Goal: Task Accomplishment & Management: Manage account settings

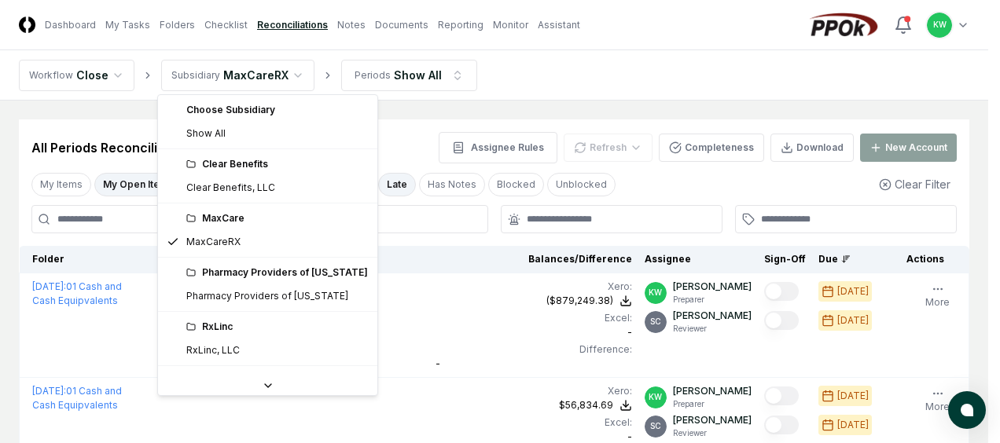
click at [291, 72] on html "CloseCore Dashboard My Tasks Folders Checklist Reconciliations Notes Documents …" at bounding box center [500, 401] width 1000 height 803
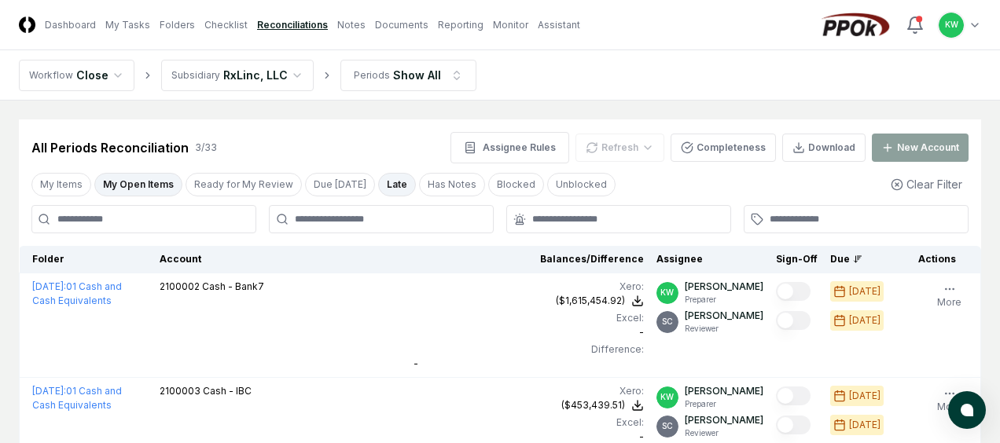
click at [286, 68] on html "CloseCore Dashboard My Tasks Folders Checklist Reconciliations Notes Documents …" at bounding box center [500, 349] width 1000 height 699
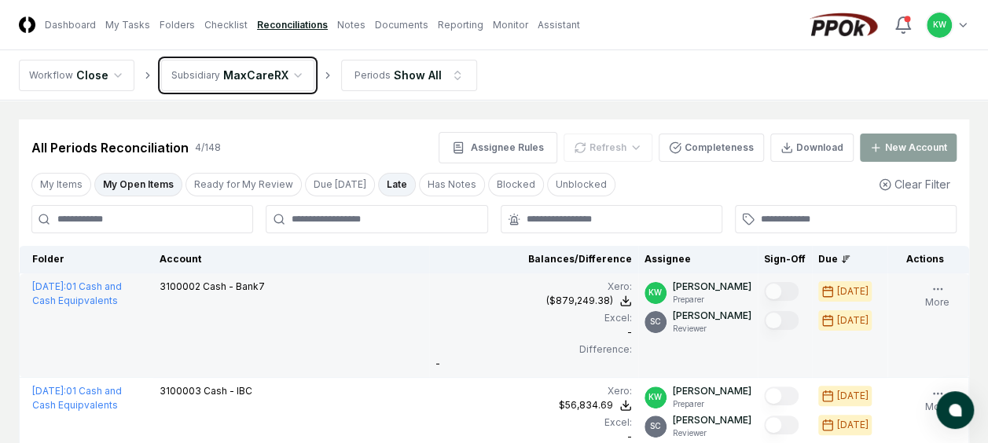
click at [372, 345] on html "CloseCore Dashboard My Tasks Folders Checklist Reconciliations Notes Documents …" at bounding box center [494, 401] width 988 height 803
click at [372, 345] on td "3100002 Cash - Bank7" at bounding box center [291, 326] width 277 height 105
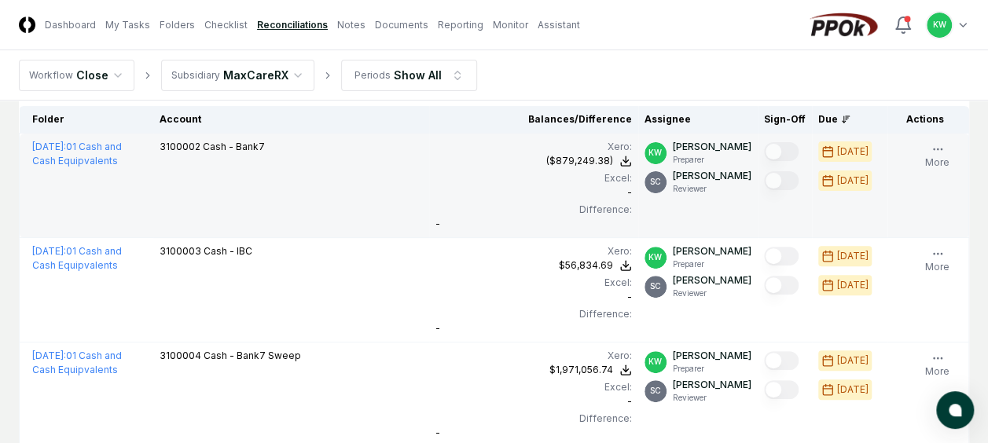
scroll to position [171, 0]
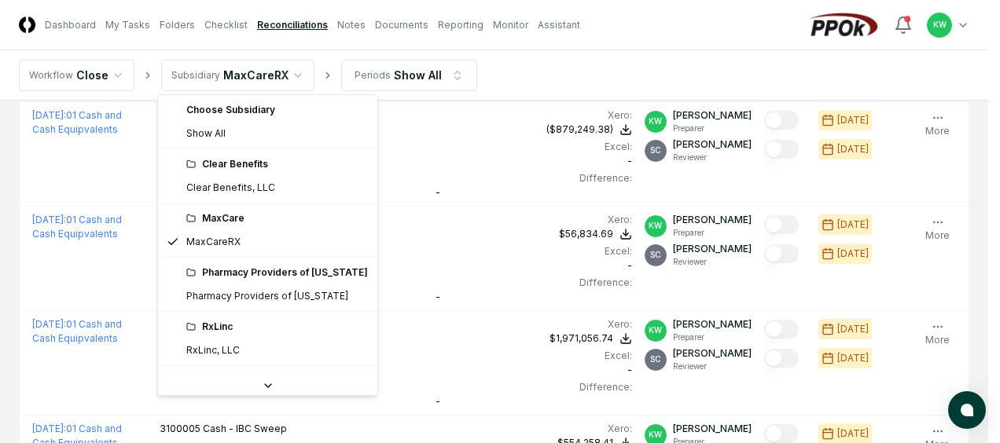
click at [288, 72] on html "CloseCore Dashboard My Tasks Folders Checklist Reconciliations Notes Documents …" at bounding box center [500, 230] width 1000 height 803
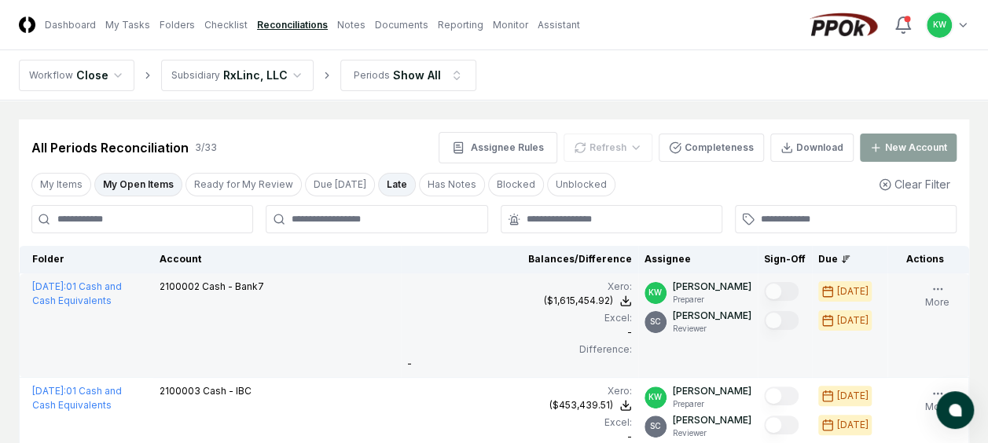
click at [436, 338] on div "Excel: -" at bounding box center [519, 325] width 224 height 28
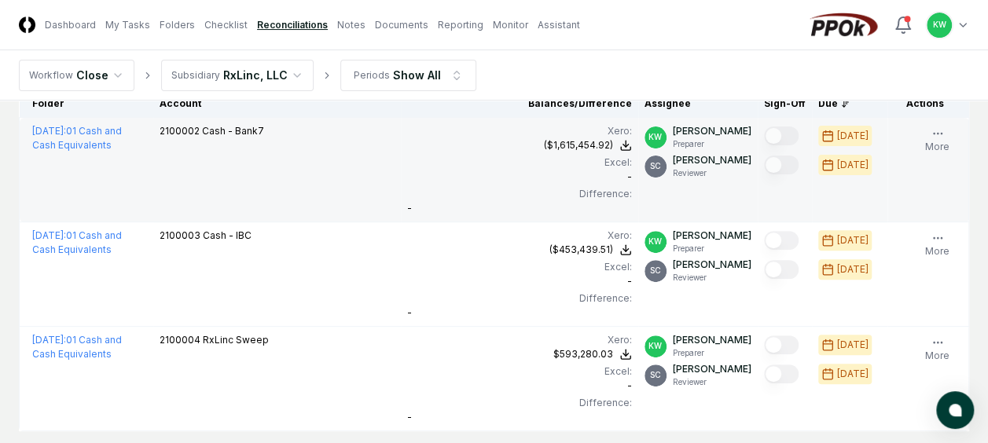
scroll to position [157, 0]
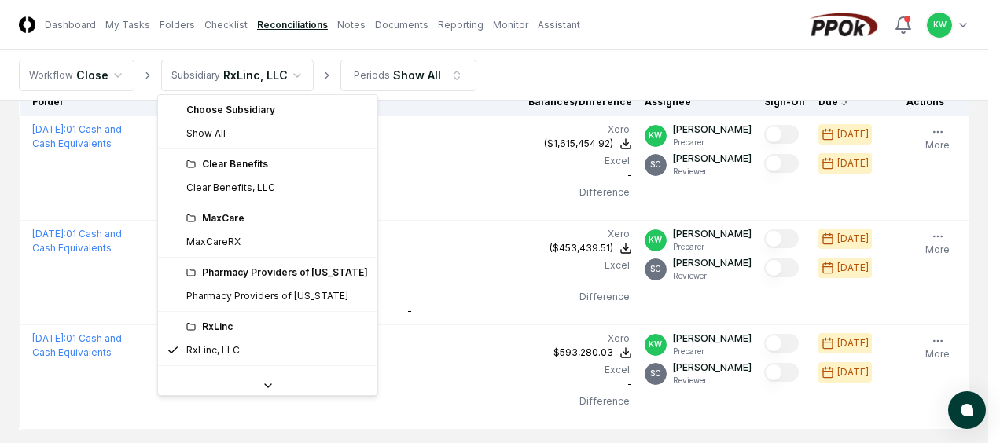
click at [289, 75] on html "CloseCore Dashboard My Tasks Folders Checklist Reconciliations Notes Documents …" at bounding box center [500, 192] width 1000 height 699
